Goal: Information Seeking & Learning: Find specific fact

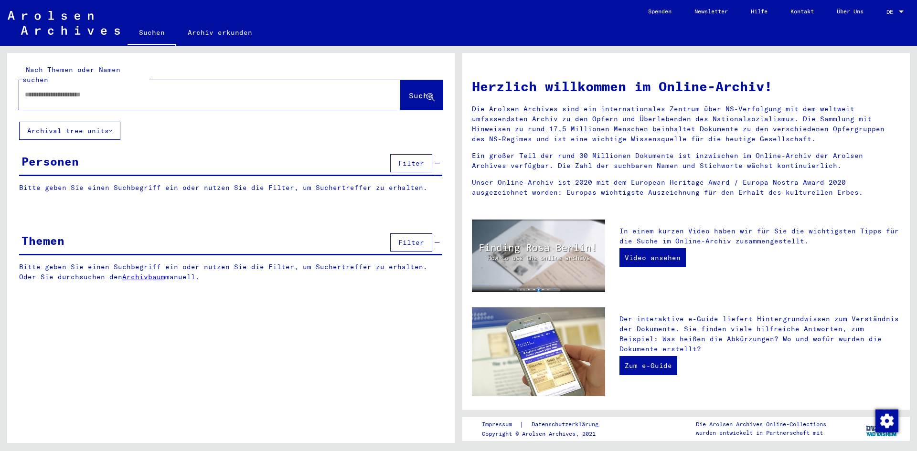
type input "********"
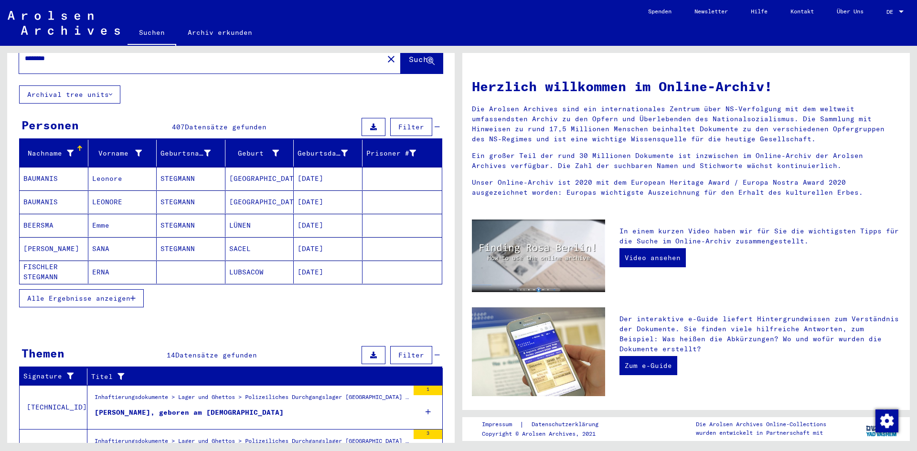
scroll to position [26, 0]
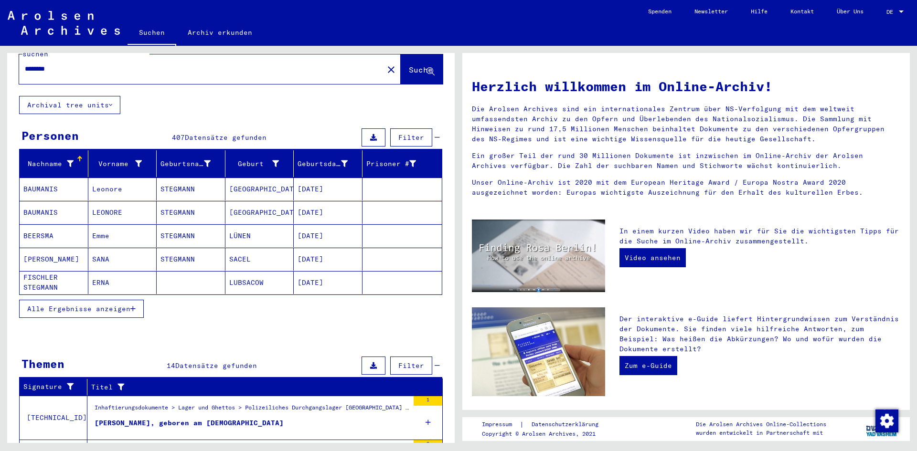
click at [104, 305] on span "Alle Ergebnisse anzeigen" at bounding box center [78, 309] width 103 height 9
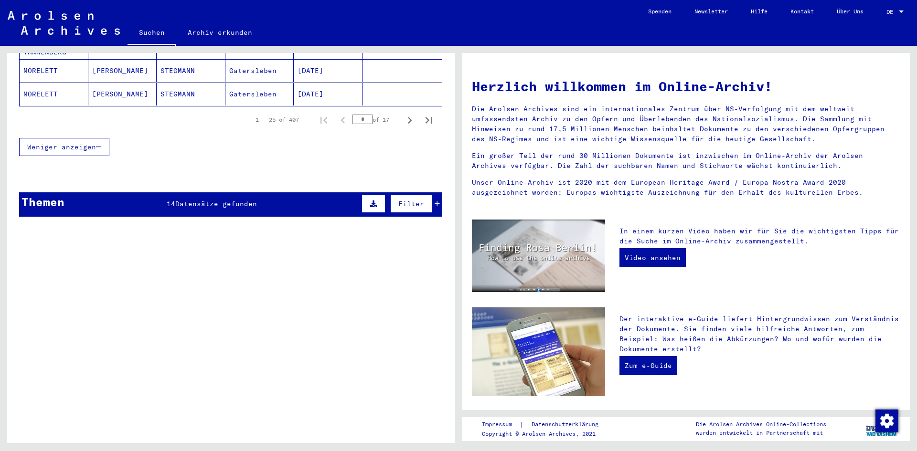
scroll to position [704, 0]
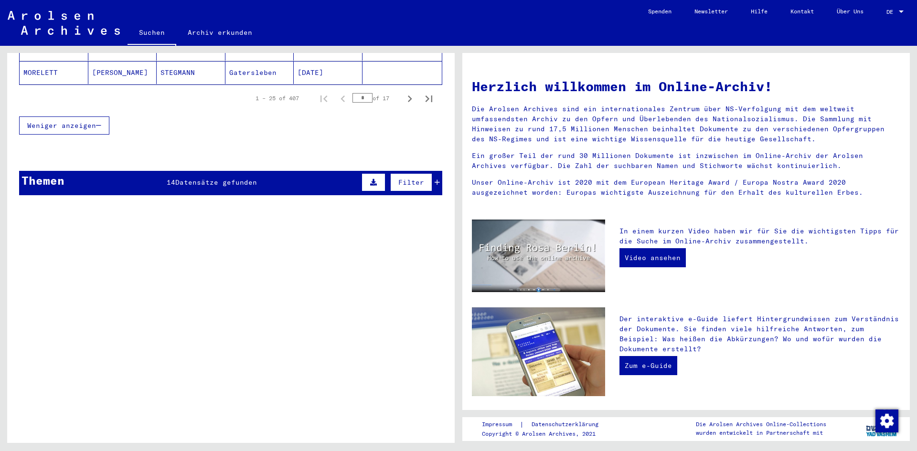
click at [193, 178] on span "Datensätze gefunden" at bounding box center [216, 182] width 82 height 9
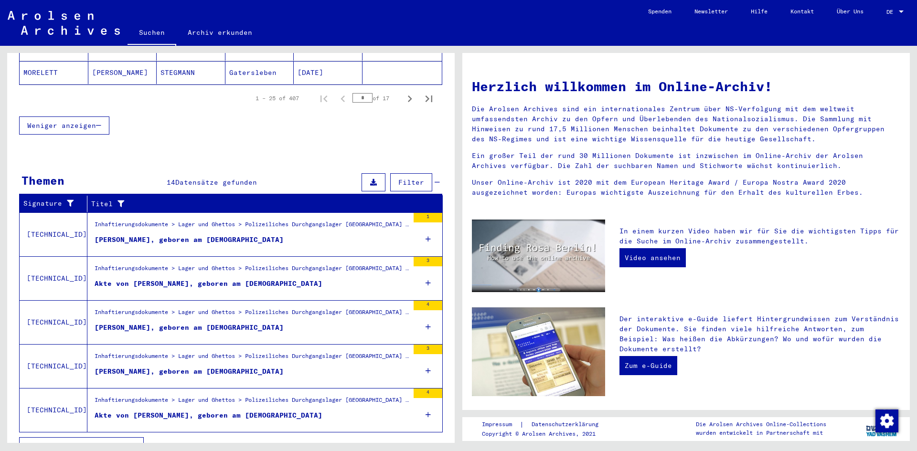
scroll to position [712, 0]
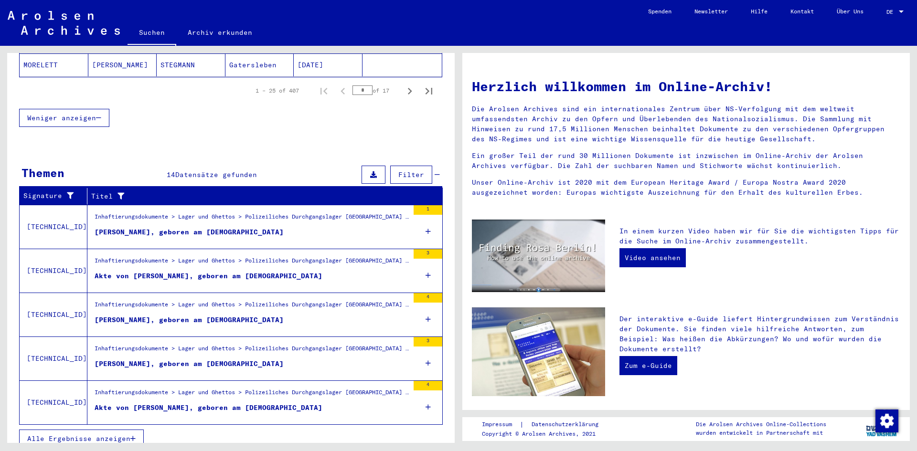
click at [119, 435] on span "Alle Ergebnisse anzeigen" at bounding box center [78, 439] width 103 height 9
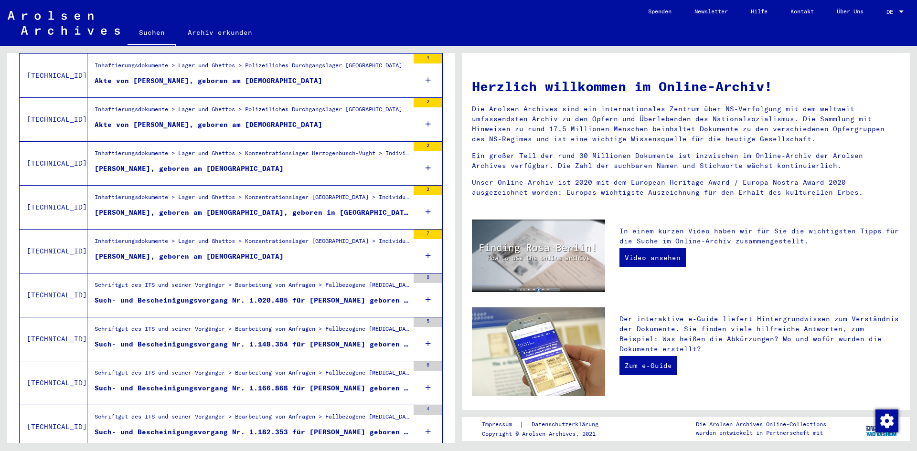
scroll to position [371, 0]
click at [423, 277] on mat-cell at bounding box center [403, 288] width 80 height 23
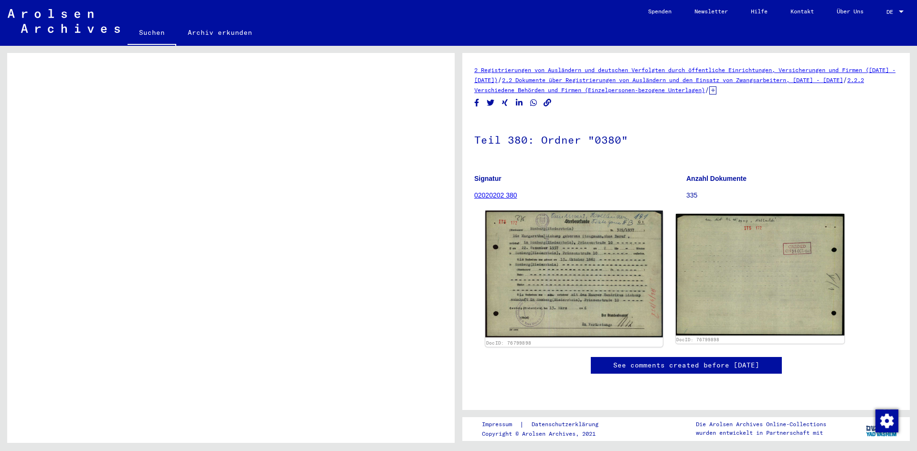
click at [592, 248] on img at bounding box center [573, 274] width 177 height 127
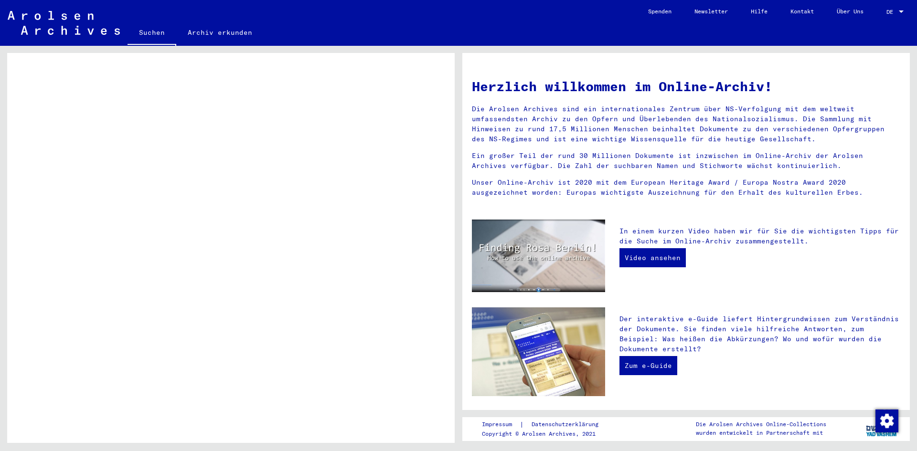
scroll to position [371, 0]
